Goal: Task Accomplishment & Management: Use online tool/utility

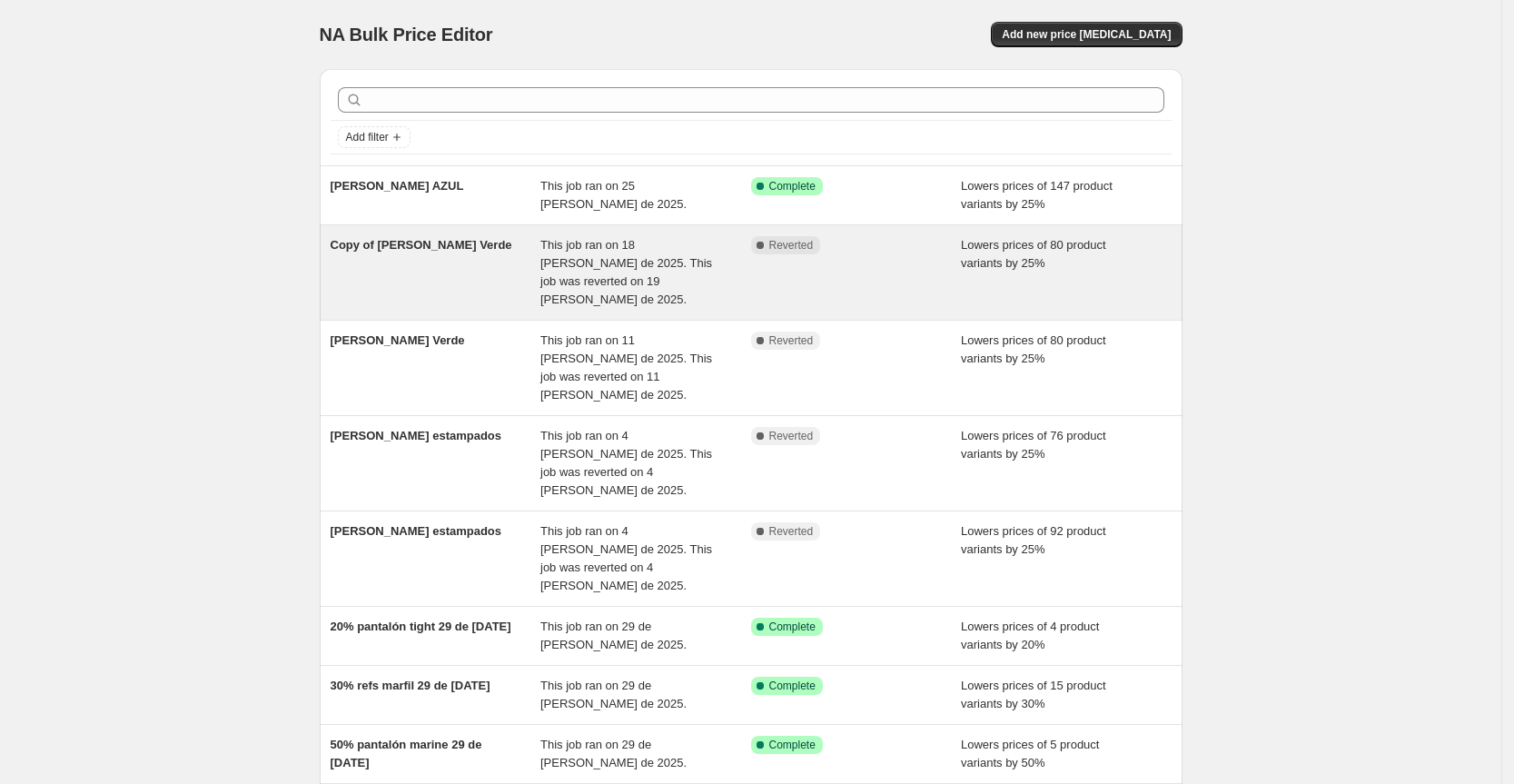
click at [456, 225] on div "Copy of [PERSON_NAME] Verde This job ran on 18 [PERSON_NAME] de 2025. This job …" at bounding box center [751, 272] width 863 height 94
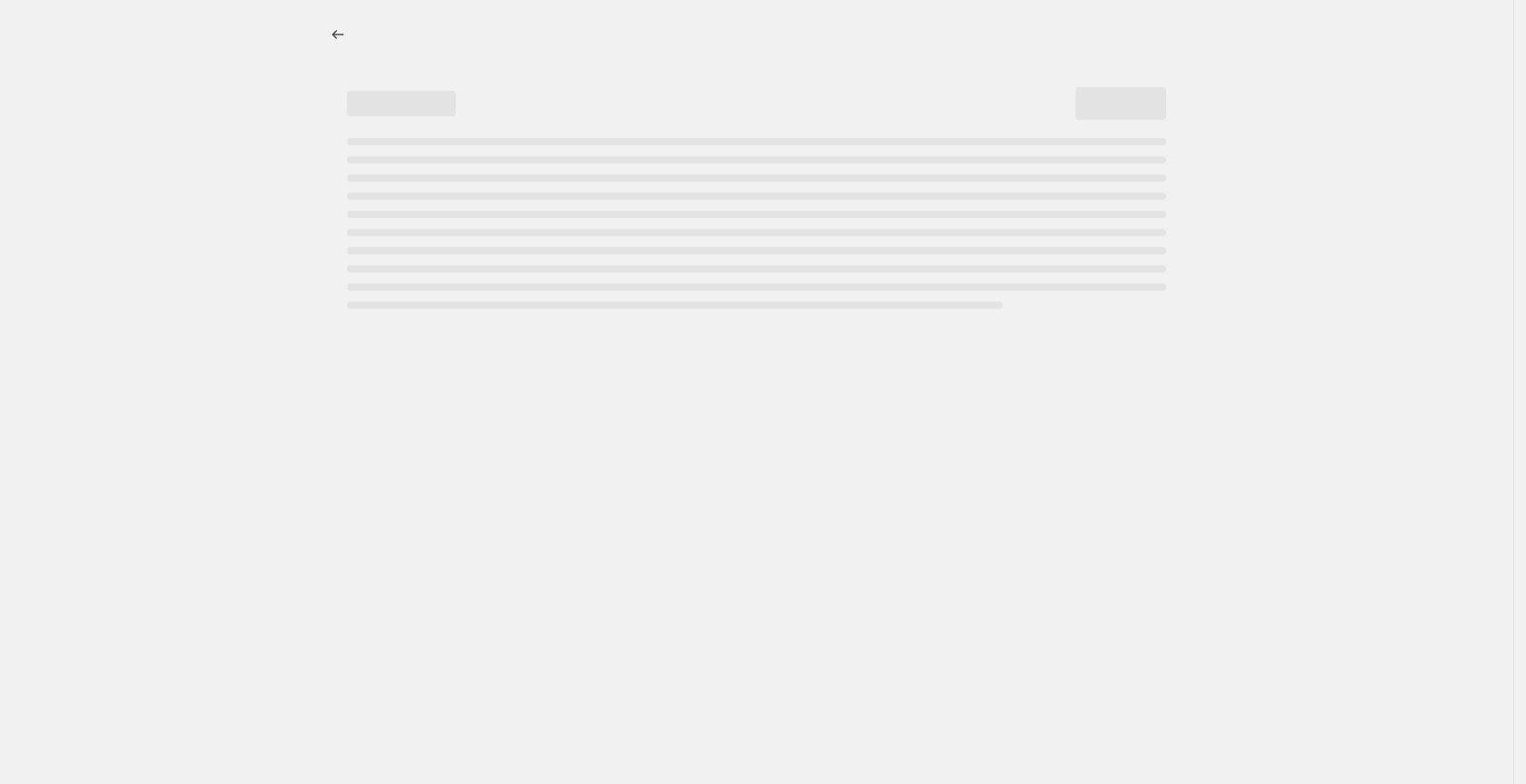
select select "percentage"
select select "tag"
select select "not_equal"
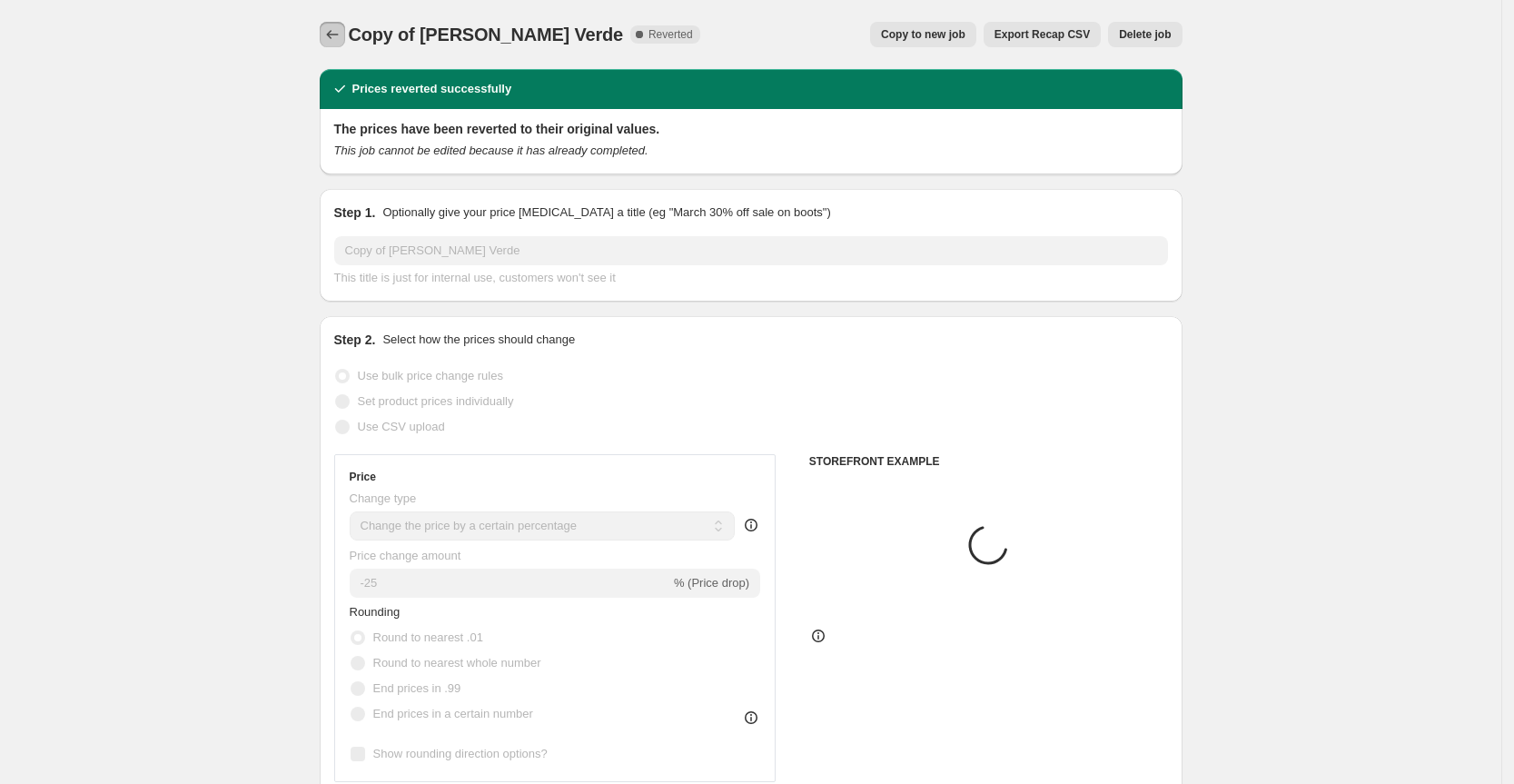
click at [334, 38] on icon "Price change jobs" at bounding box center [333, 35] width 18 height 18
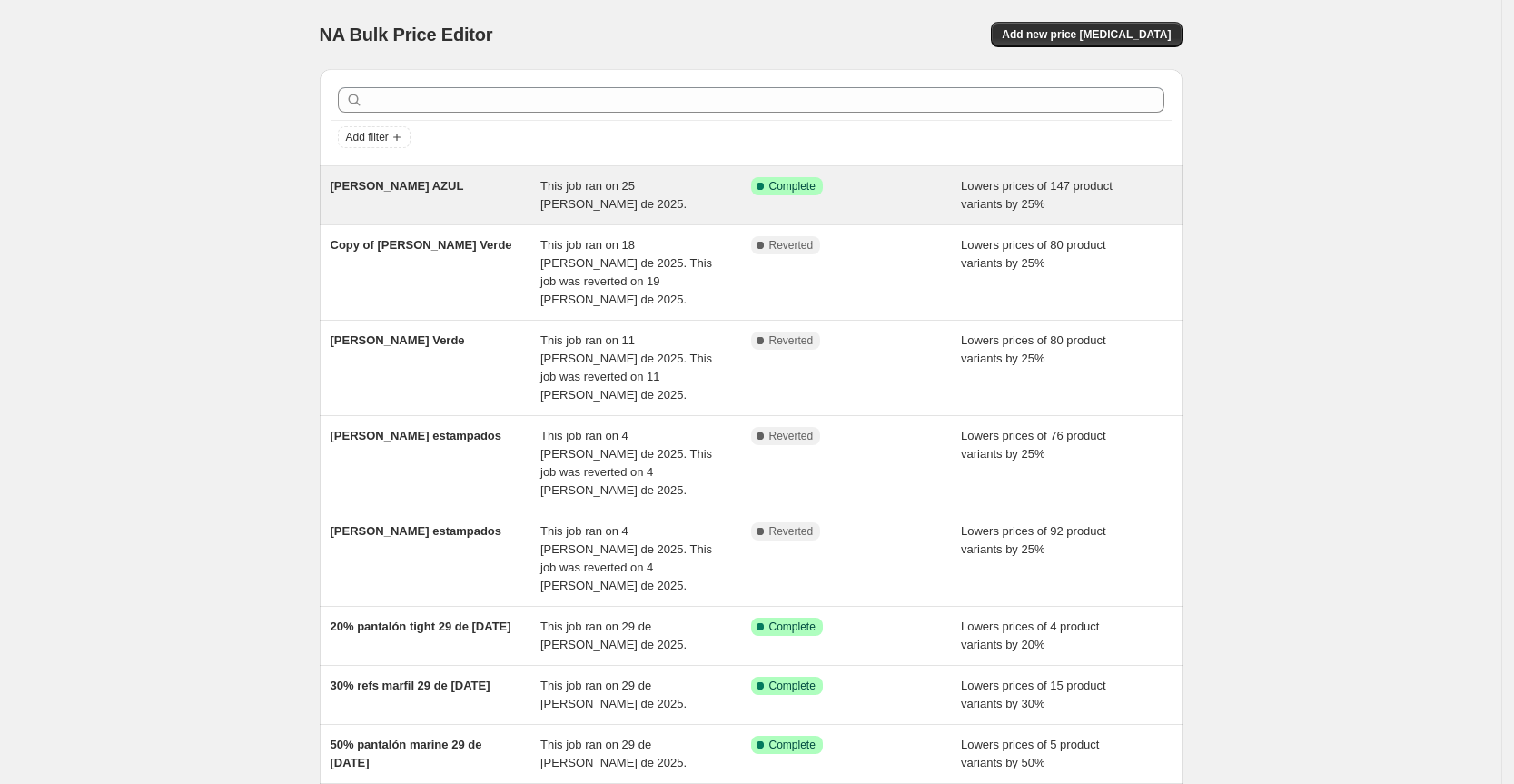
click at [510, 189] on div "[PERSON_NAME] AZUL" at bounding box center [435, 196] width 210 height 37
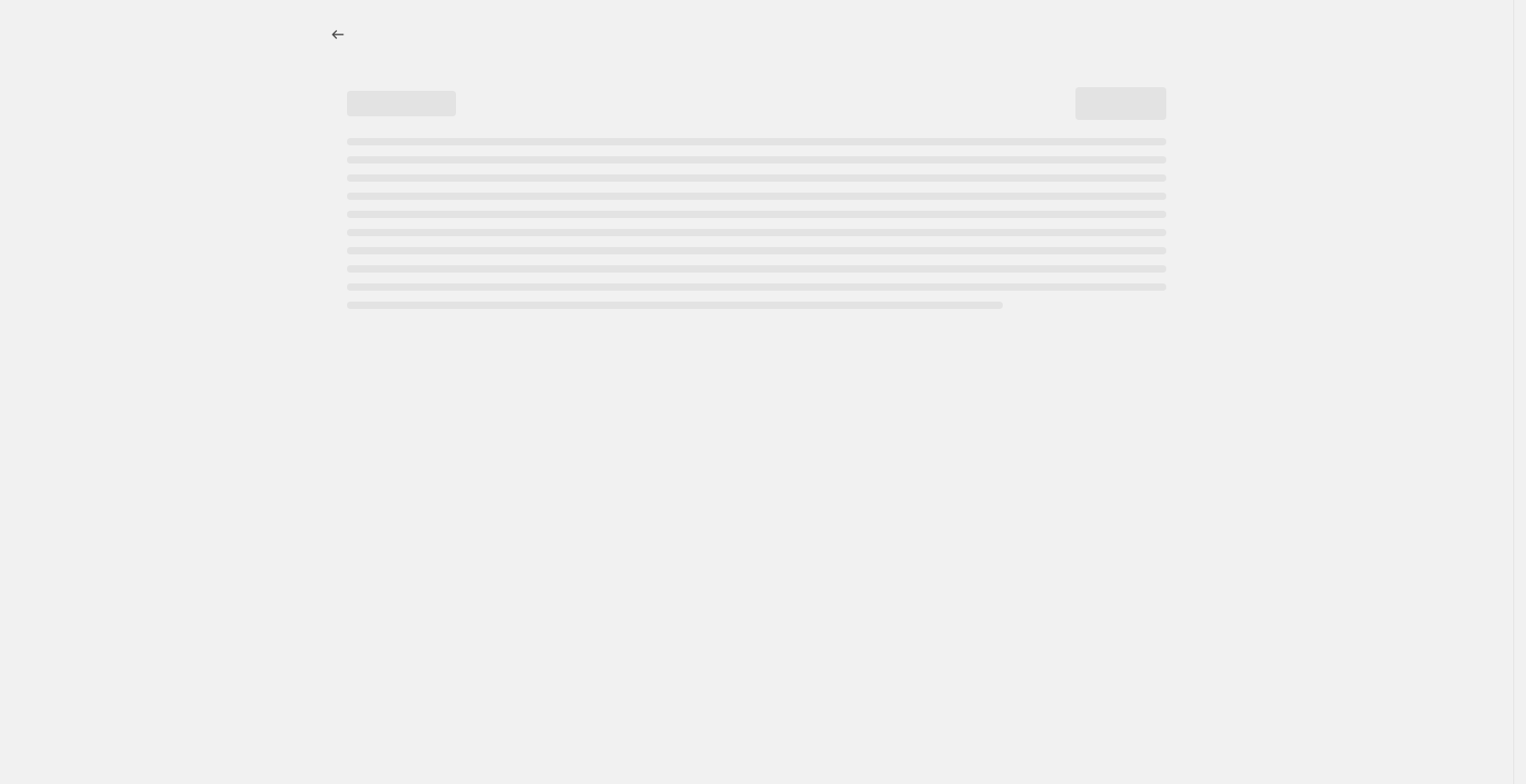
select select "percentage"
select select "tag"
select select "not_equal"
